Goal: Find specific page/section: Find specific page/section

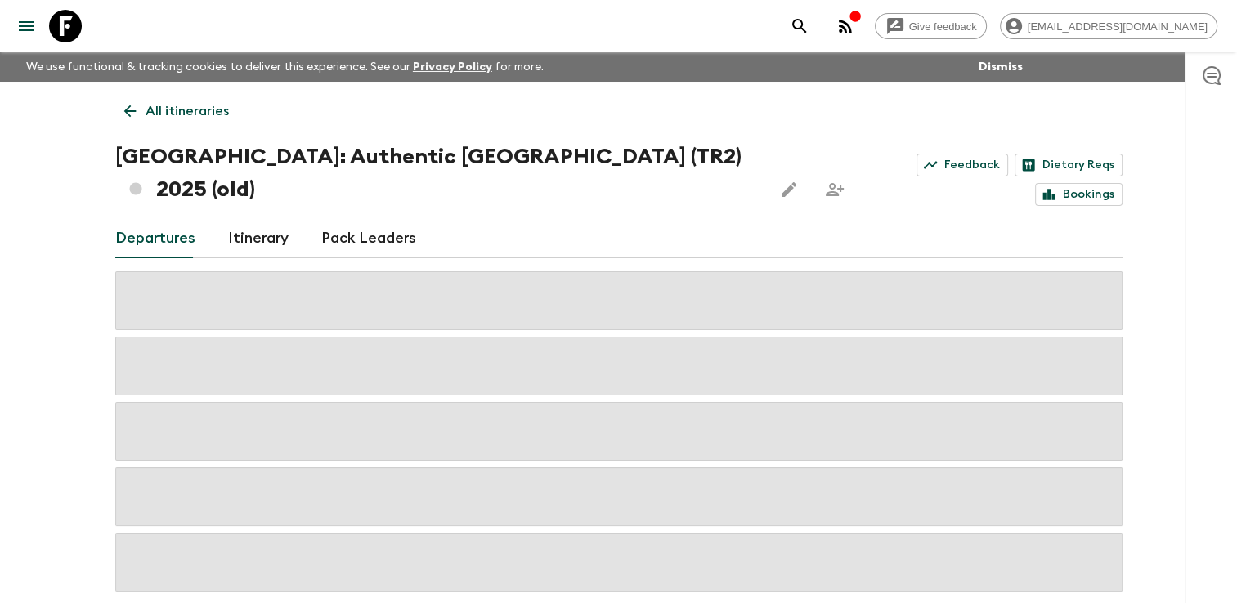
click at [141, 109] on link "All itineraries" at bounding box center [176, 111] width 123 height 33
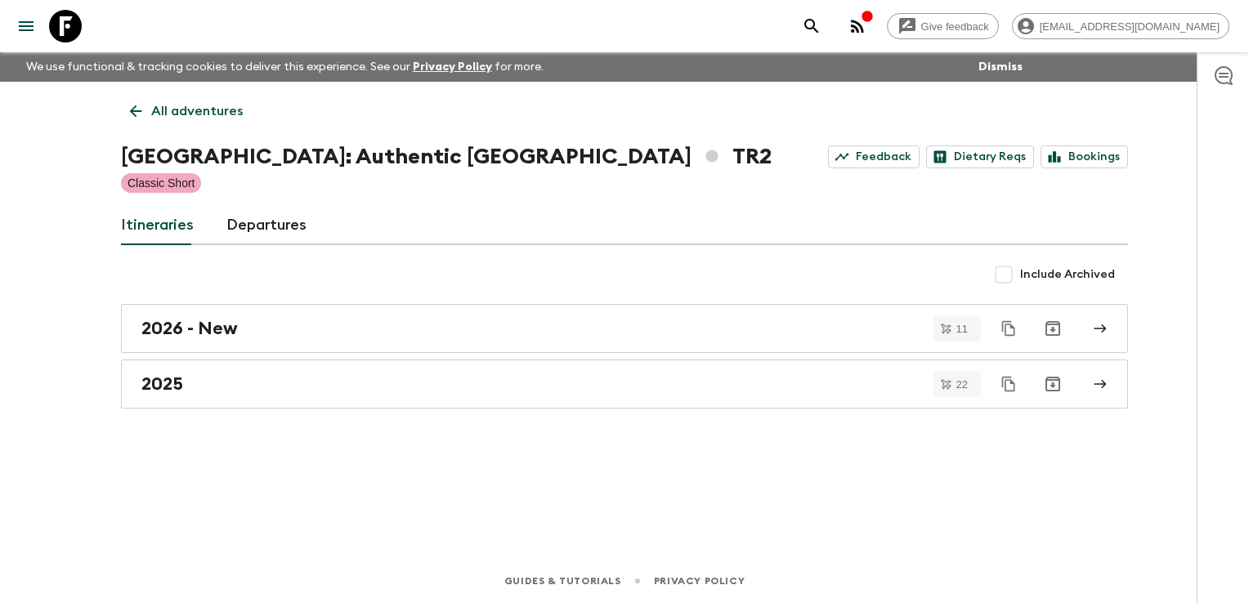
click at [141, 109] on icon at bounding box center [136, 111] width 18 height 18
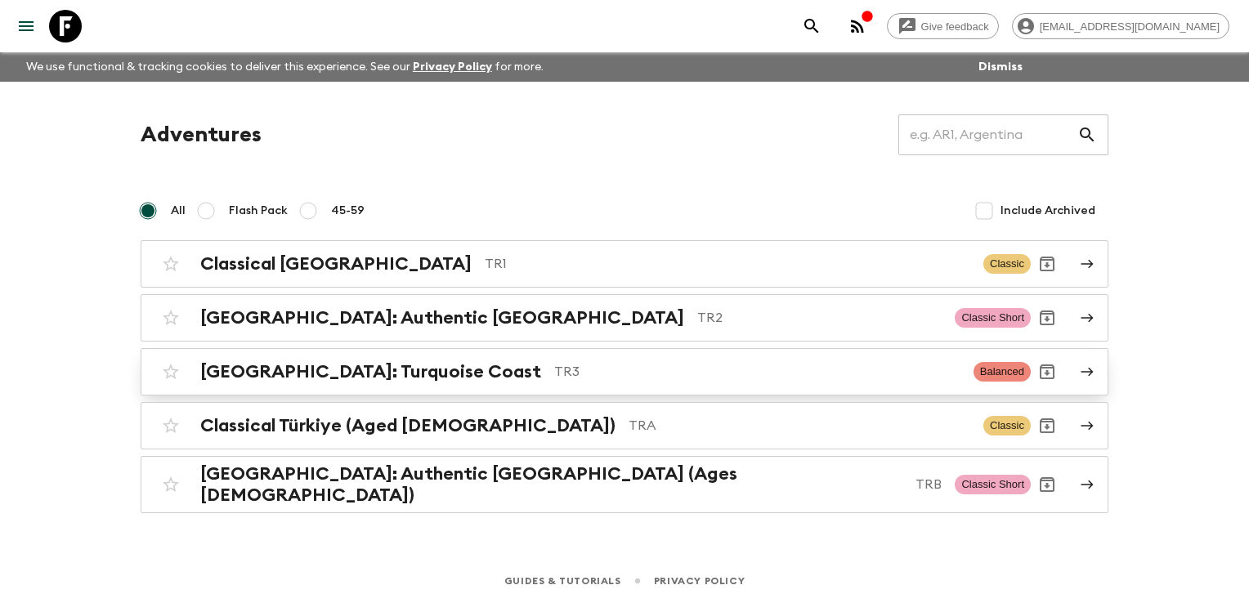
click at [256, 369] on h2 "[GEOGRAPHIC_DATA]: Turquoise Coast" at bounding box center [370, 371] width 341 height 21
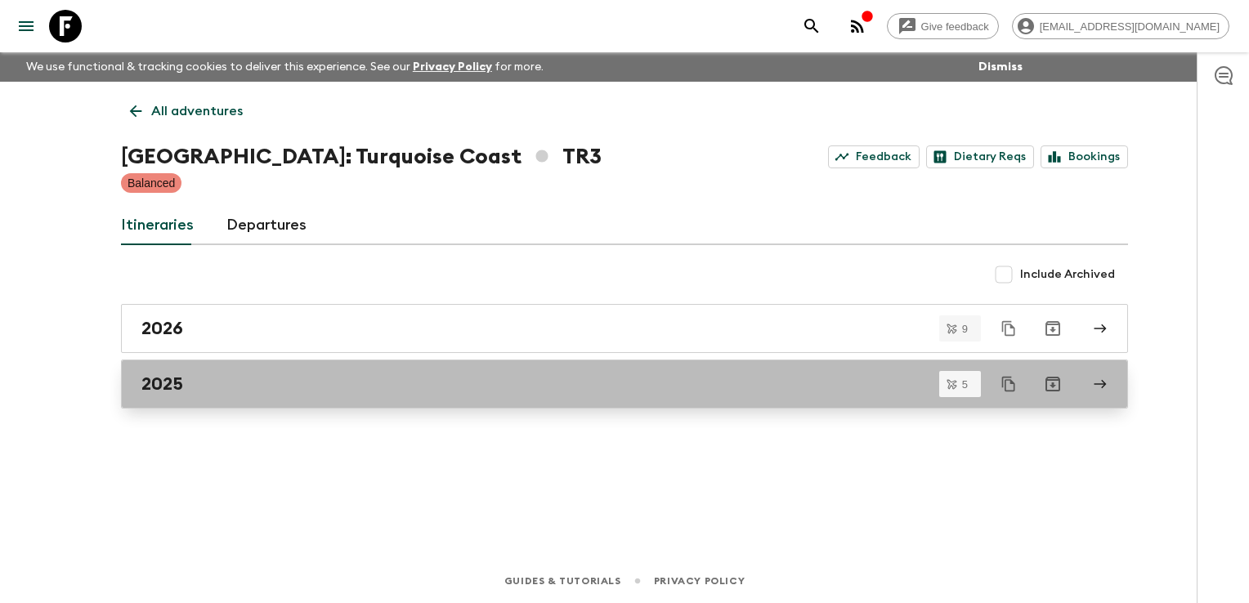
click at [219, 387] on div "2025" at bounding box center [608, 384] width 935 height 21
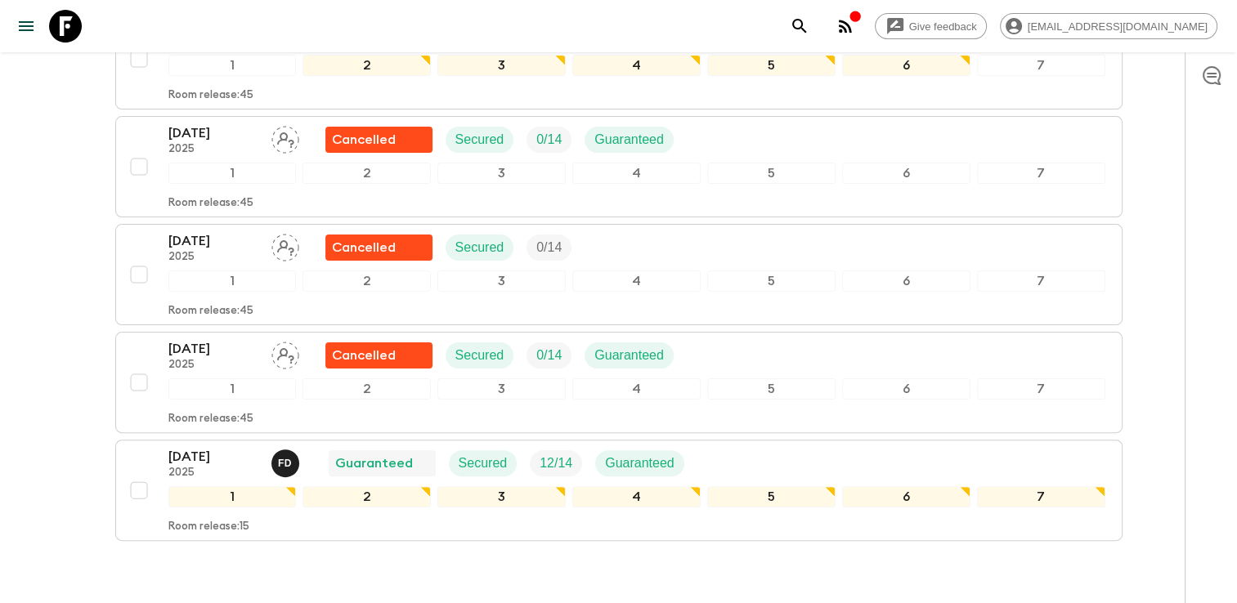
scroll to position [423, 0]
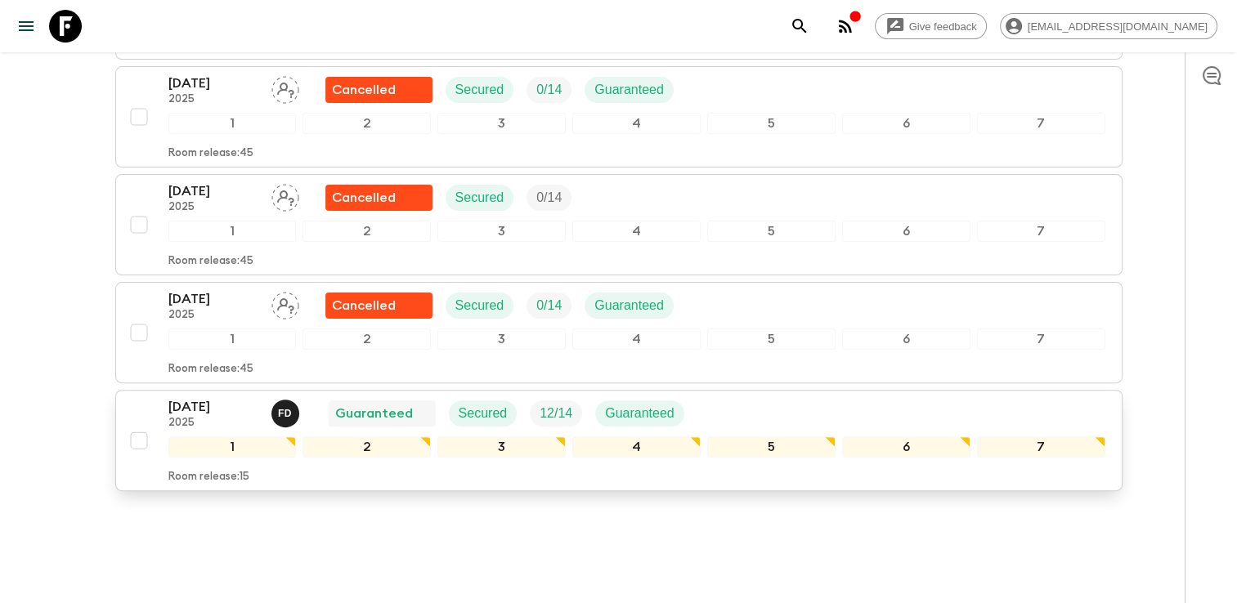
click at [759, 397] on div "[DATE] 2025 F D Guaranteed Secured 12 / 14 Guaranteed" at bounding box center [636, 413] width 937 height 33
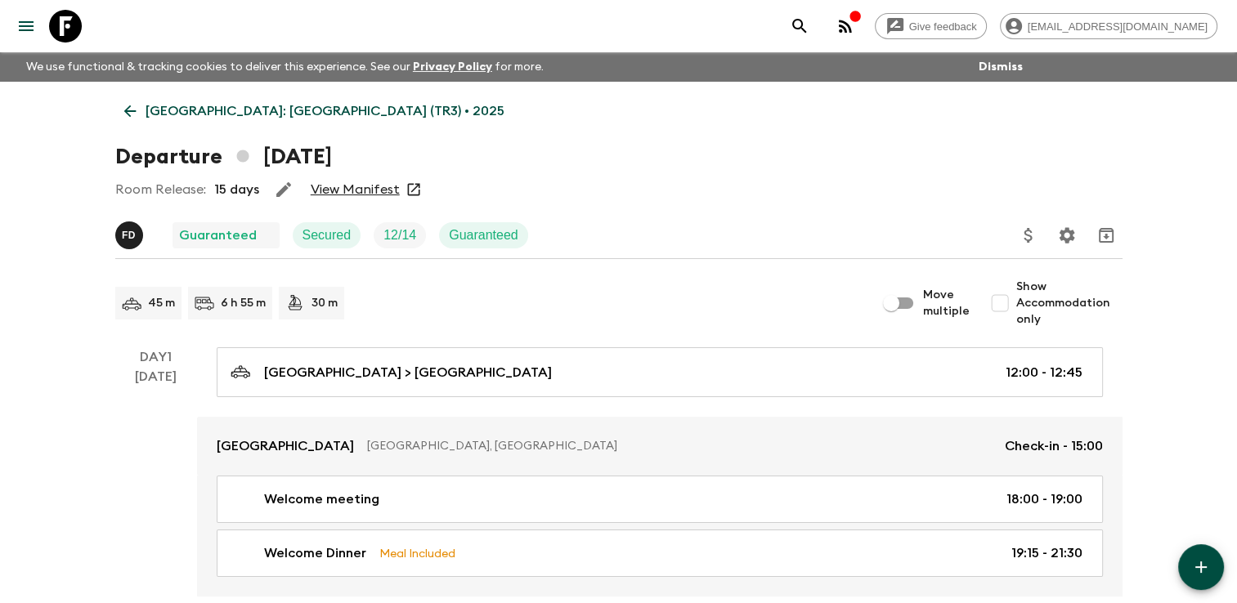
click at [363, 195] on link "View Manifest" at bounding box center [355, 189] width 89 height 16
